Goal: Information Seeking & Learning: Understand process/instructions

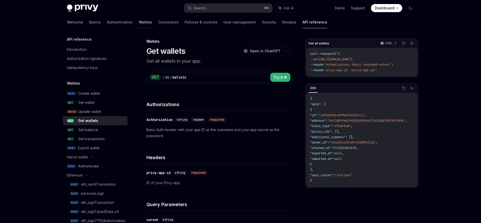
scroll to position [216, 0]
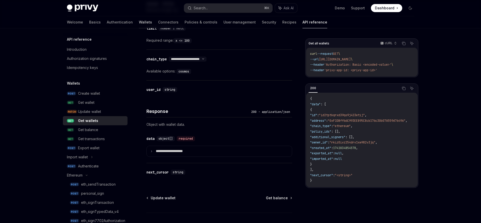
click at [139, 23] on link "Wallets" at bounding box center [145, 22] width 13 height 12
type textarea "*"
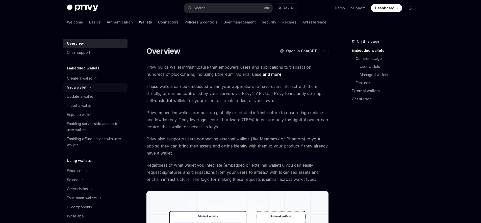
click at [97, 87] on div "Get a wallet" at bounding box center [95, 87] width 65 height 9
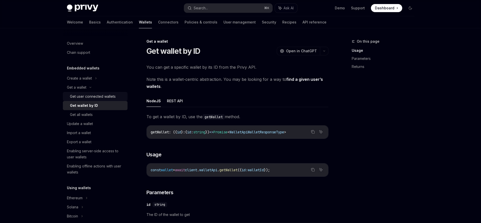
click at [97, 99] on div "Get user connected wallets" at bounding box center [93, 96] width 46 height 6
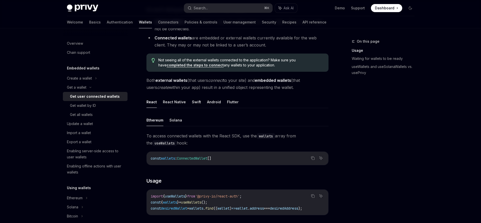
scroll to position [166, 0]
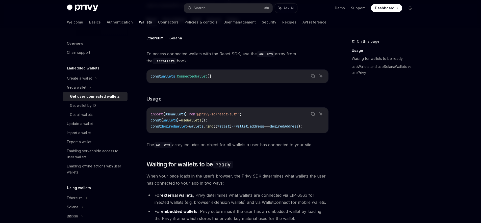
click at [201, 122] on span "useWallets" at bounding box center [191, 120] width 20 height 5
click at [229, 122] on code "import { useWallets } from '@privy-io/react-auth' ; const { wallets } = useWall…" at bounding box center [238, 120] width 174 height 18
drag, startPoint x: 263, startPoint y: 135, endPoint x: 284, endPoint y: 135, distance: 21.2
click at [284, 133] on div "Copy Ask AI import { useWallets } from '@privy-io/react-auth' ; const { wallets…" at bounding box center [238, 120] width 182 height 26
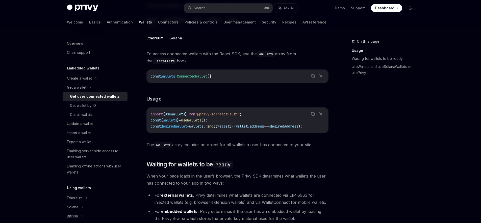
click at [227, 127] on span "wallet" at bounding box center [223, 126] width 12 height 5
click at [248, 127] on span "wallet" at bounding box center [242, 126] width 12 height 5
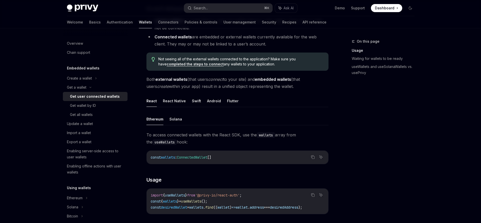
scroll to position [84, 0]
click at [94, 106] on div "Get wallet by ID" at bounding box center [83, 106] width 26 height 6
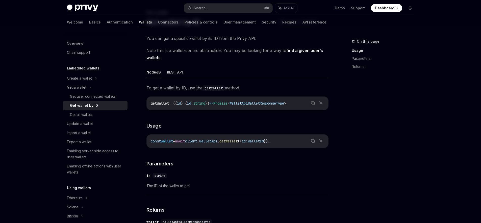
scroll to position [30, 0]
click at [176, 71] on button "REST API" at bounding box center [175, 71] width 16 height 12
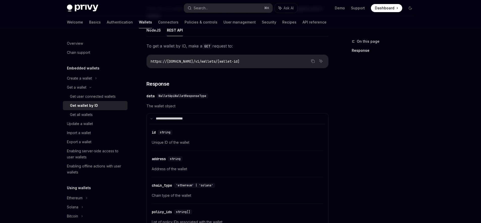
scroll to position [74, 0]
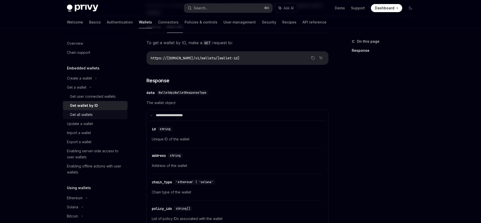
click at [106, 117] on div "Get all wallets" at bounding box center [97, 115] width 55 height 6
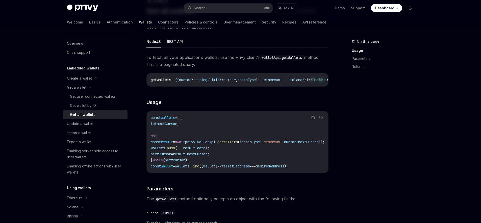
scroll to position [44, 0]
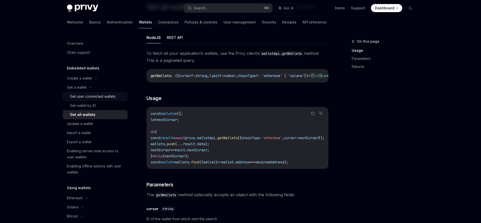
click at [110, 96] on div "Get user connected wallets" at bounding box center [93, 96] width 46 height 6
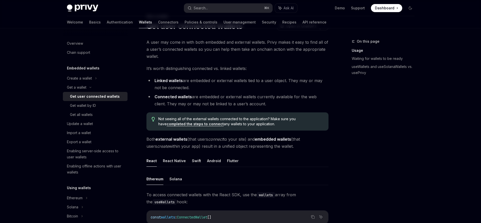
scroll to position [122, 0]
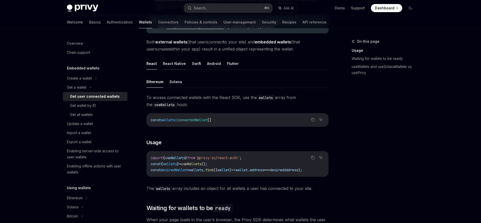
click at [180, 65] on button "React Native" at bounding box center [174, 64] width 23 height 12
type textarea "*"
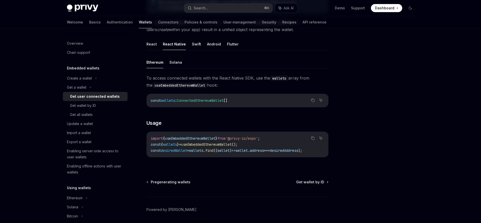
click at [324, 153] on code "import { useEmbeddedEthereumWallet } from '@privy-io/expo' ; const { wallets } …" at bounding box center [238, 144] width 174 height 18
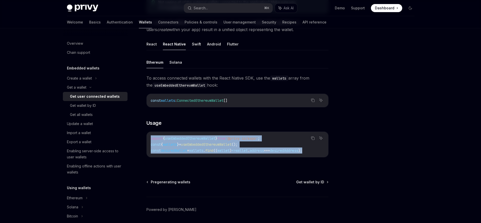
drag, startPoint x: 325, startPoint y: 151, endPoint x: 146, endPoint y: 137, distance: 179.6
click at [146, 137] on div "Get a wallet Get user connected wallets OpenAI Open in ChatGPT OpenAI Open in C…" at bounding box center [190, 69] width 279 height 344
copy code "import { useEmbeddedEthereumWallet } from '@privy-io/expo' ; const { wallets } …"
click at [198, 7] on div "Search..." at bounding box center [201, 8] width 14 height 6
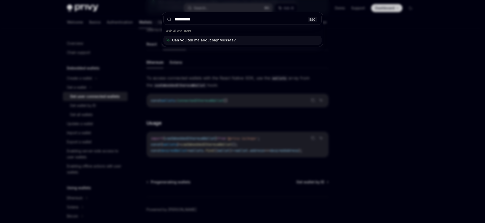
type input "*********"
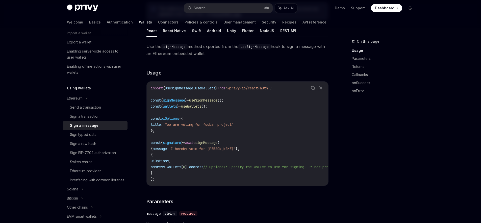
scroll to position [66, 0]
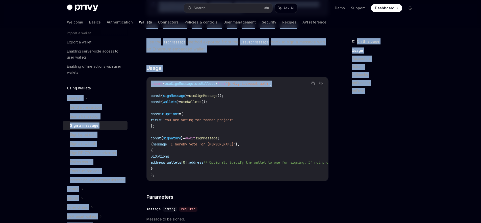
drag, startPoint x: 292, startPoint y: 85, endPoint x: 135, endPoint y: 85, distance: 156.9
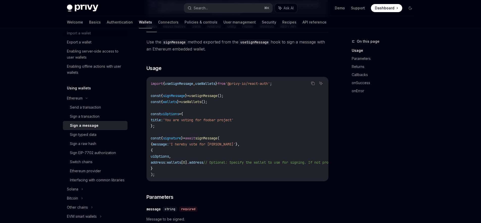
click at [234, 112] on code "import { useSignMessage , useWallets } from '@privy-io/react-auth' ; const { si…" at bounding box center [283, 129] width 265 height 97
click at [220, 139] on span "(" at bounding box center [218, 138] width 2 height 5
click at [173, 148] on code "import { useSignMessage , useWallets } from '@privy-io/react-auth' ; const { si…" at bounding box center [283, 129] width 265 height 97
click at [169, 155] on span "uiOptions" at bounding box center [160, 156] width 18 height 5
click at [169, 157] on span "uiOptions" at bounding box center [160, 156] width 18 height 5
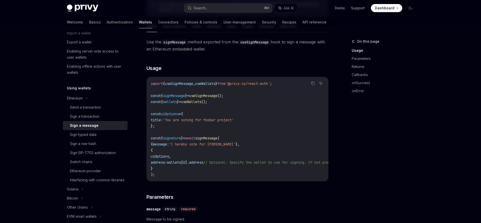
click at [169, 157] on span "uiOptions" at bounding box center [160, 156] width 18 height 5
click at [228, 155] on code "import { useSignMessage , useWallets } from '@privy-io/react-auth' ; const { si…" at bounding box center [283, 129] width 265 height 97
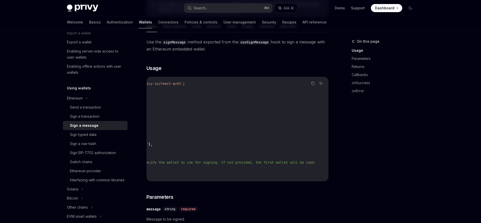
scroll to position [0, 0]
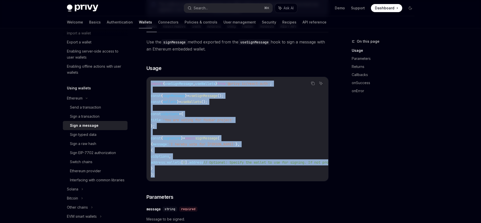
drag, startPoint x: 158, startPoint y: 177, endPoint x: 149, endPoint y: 84, distance: 92.9
click at [149, 84] on div "import { useSignMessage , useWallets } from '@privy-io/react-auth' ; const { si…" at bounding box center [238, 129] width 182 height 104
copy code "import { useSignMessage , useWallets } from '@privy-io/react-auth' ; const { si…"
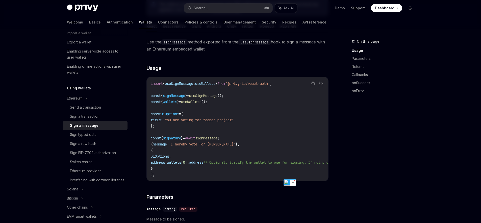
click at [254, 124] on code "import { useSignMessage , useWallets } from '@privy-io/react-auth' ; const { si…" at bounding box center [283, 129] width 265 height 97
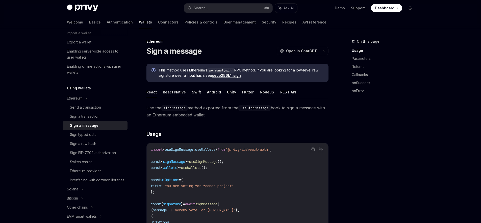
click at [178, 93] on button "React Native" at bounding box center [174, 92] width 23 height 12
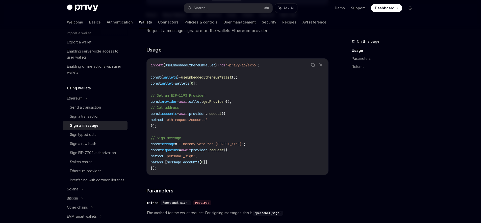
scroll to position [78, 0]
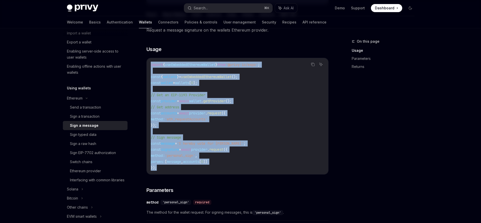
drag, startPoint x: 158, startPoint y: 171, endPoint x: 151, endPoint y: 61, distance: 110.4
click at [151, 61] on div "import { useEmbeddedEthereumWallet } from '@privy-io/expo' ; const { wallets } …" at bounding box center [238, 116] width 182 height 116
copy code "import { useEmbeddedEthereumWallet } from '@privy-io/expo' ; const { wallets } …"
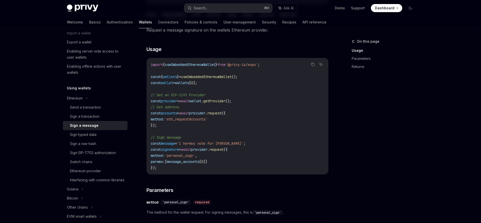
click at [375, 98] on div "On this page Usage Parameters Returns" at bounding box center [380, 130] width 77 height 185
drag, startPoint x: 202, startPoint y: 156, endPoint x: 175, endPoint y: 156, distance: 27.0
click at [175, 156] on span "'personal_sign'" at bounding box center [180, 155] width 30 height 5
copy span "personal_sign"
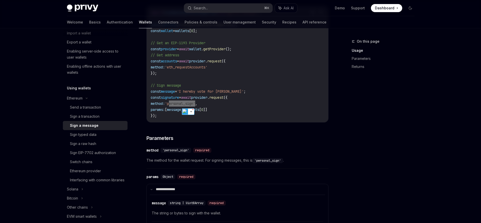
type textarea "*"
